Goal: Use online tool/utility: Utilize a website feature to perform a specific function

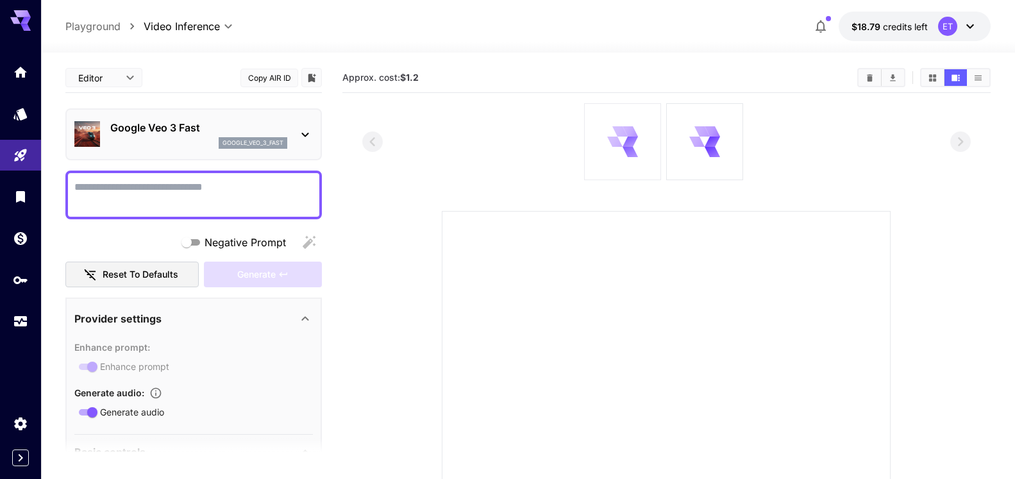
click at [629, 144] on icon at bounding box center [629, 142] width 15 height 10
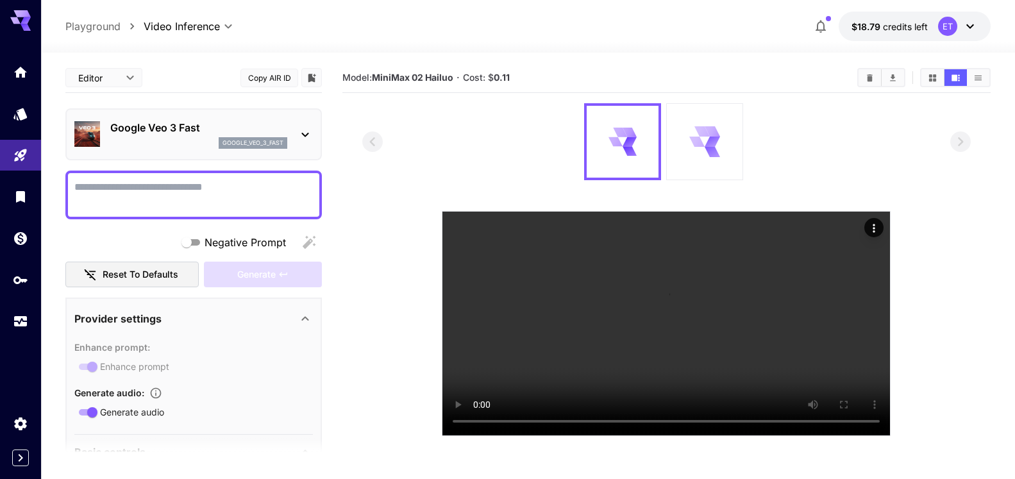
click at [715, 153] on icon at bounding box center [711, 152] width 15 height 10
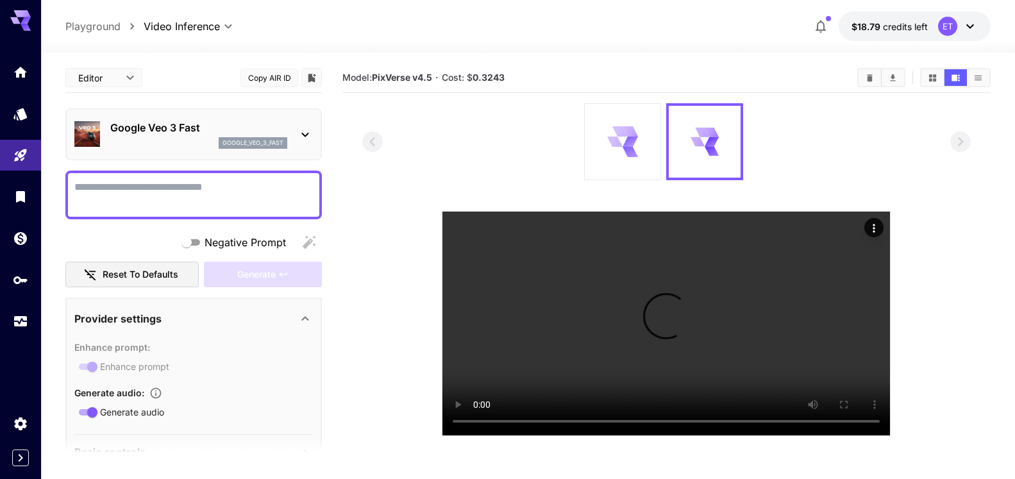
click at [626, 140] on icon at bounding box center [629, 142] width 15 height 10
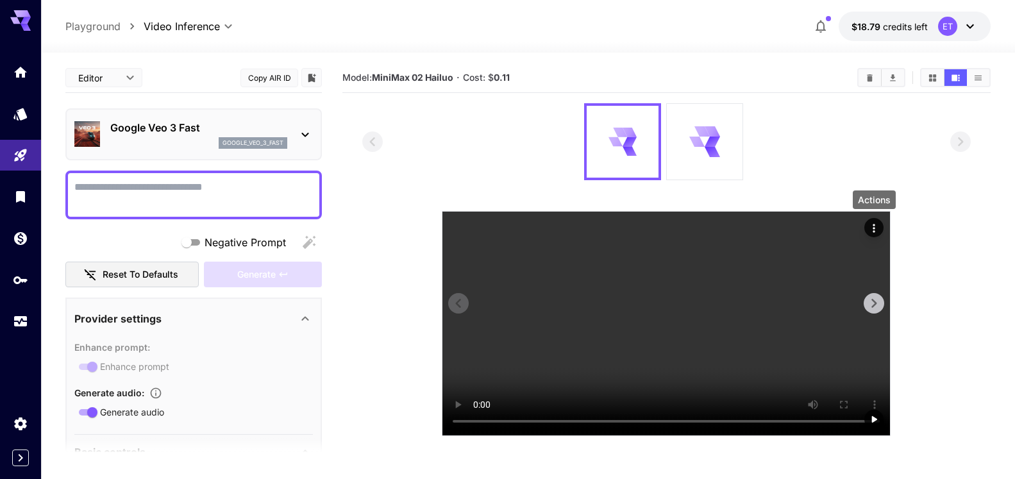
click at [872, 227] on icon "Actions" at bounding box center [873, 228] width 13 height 13
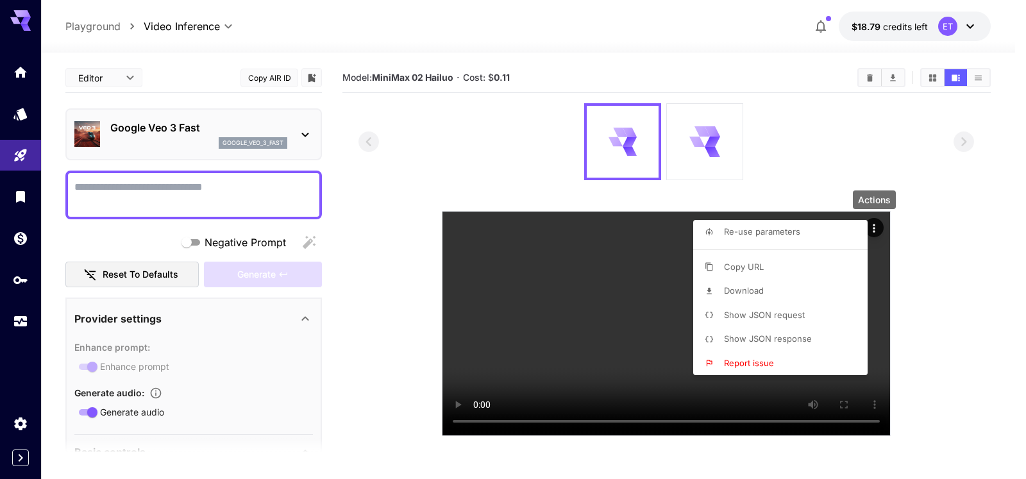
click at [749, 297] on p "Download" at bounding box center [744, 291] width 40 height 13
click at [900, 276] on div at bounding box center [513, 239] width 1026 height 479
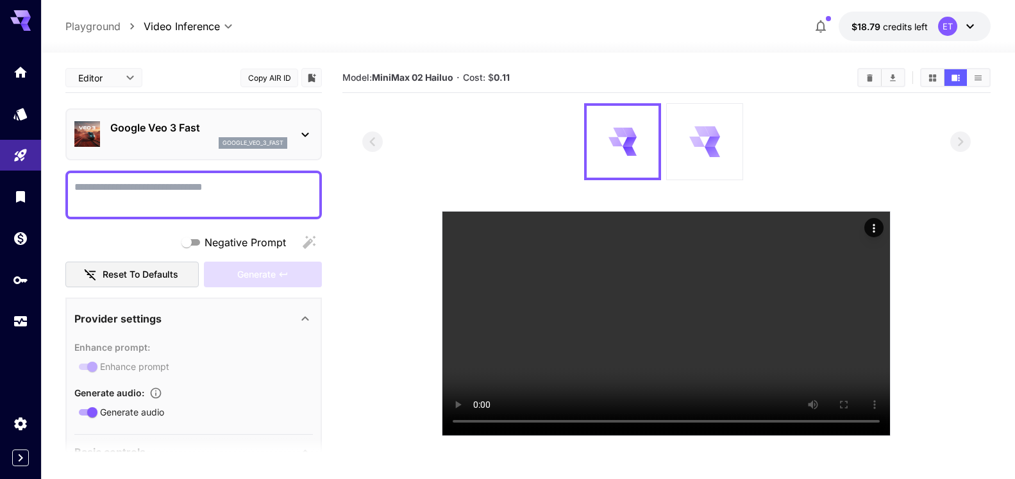
click at [704, 125] on div at bounding box center [705, 142] width 76 height 76
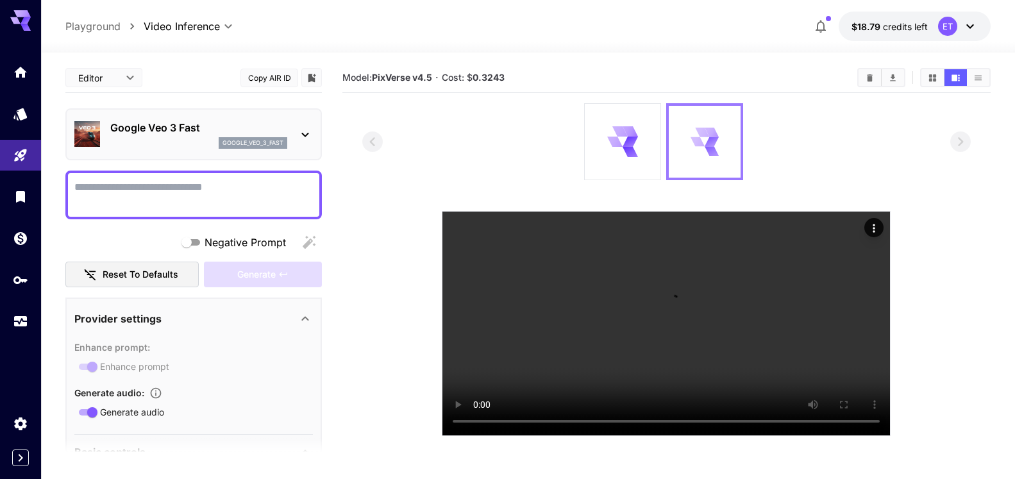
click at [687, 152] on div at bounding box center [705, 142] width 72 height 72
click at [872, 418] on icon "Play video" at bounding box center [873, 419] width 13 height 13
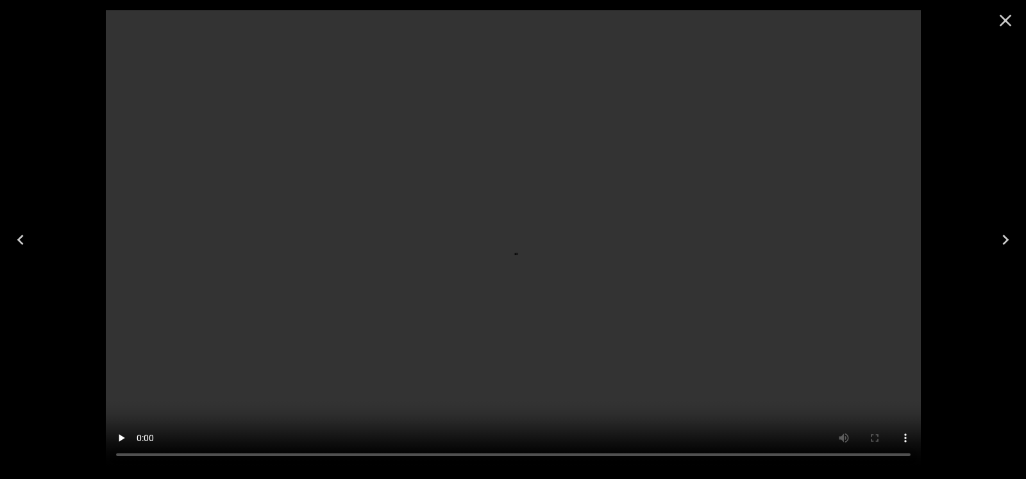
click at [922, 231] on div at bounding box center [513, 239] width 821 height 458
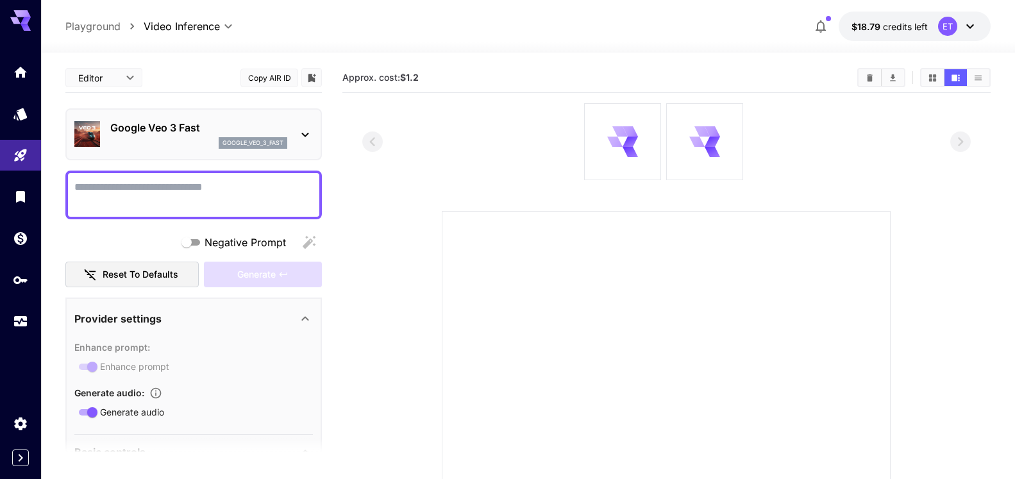
click at [974, 20] on icon at bounding box center [969, 26] width 15 height 15
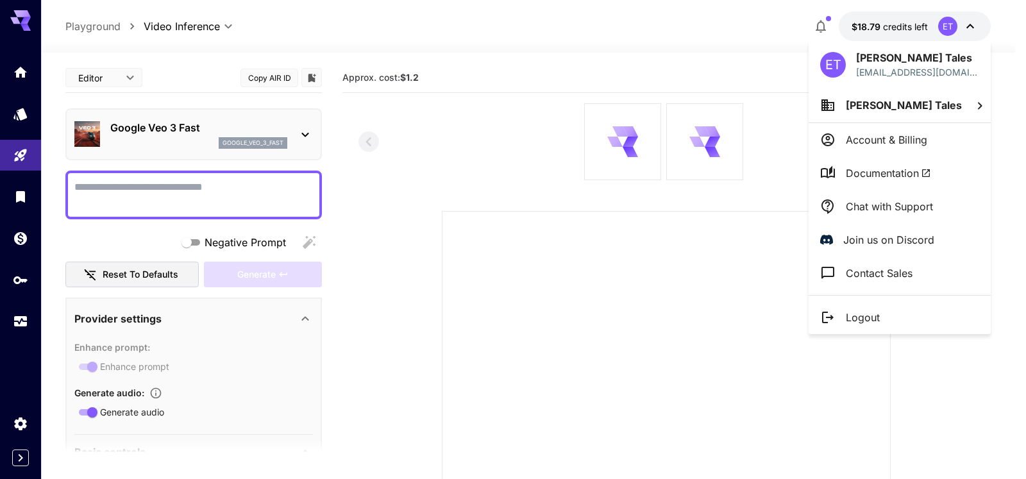
click at [10, 189] on div at bounding box center [513, 239] width 1026 height 479
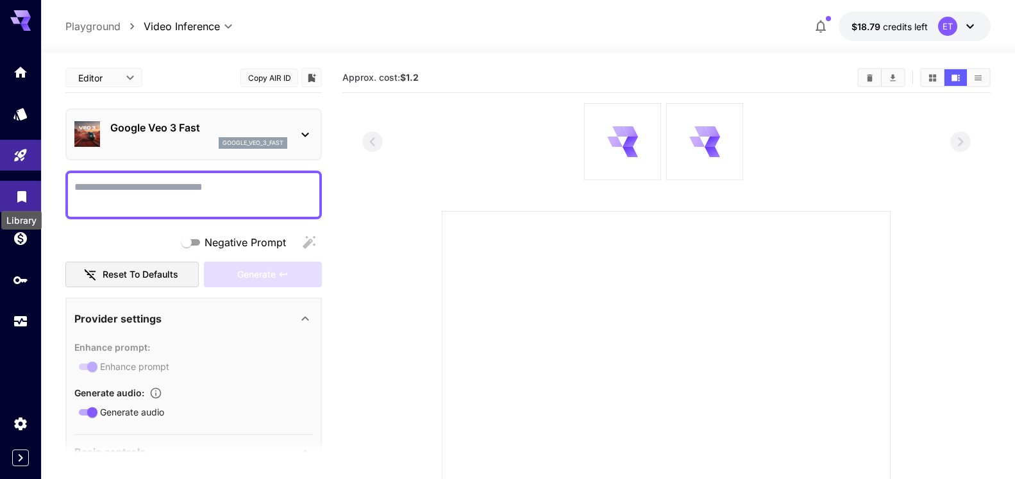
click at [18, 190] on icon "Library" at bounding box center [21, 193] width 9 height 12
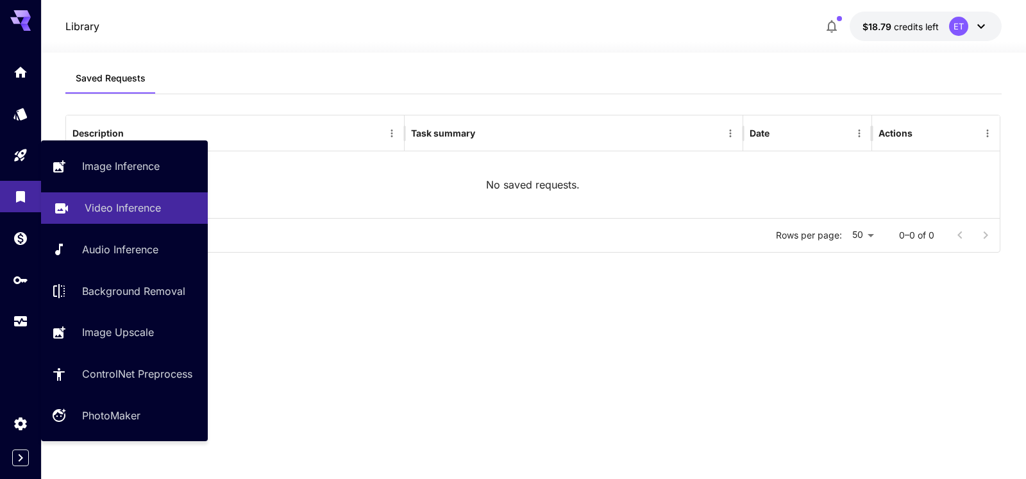
click at [97, 206] on p "Video Inference" at bounding box center [123, 207] width 76 height 15
